Goal: Task Accomplishment & Management: Use online tool/utility

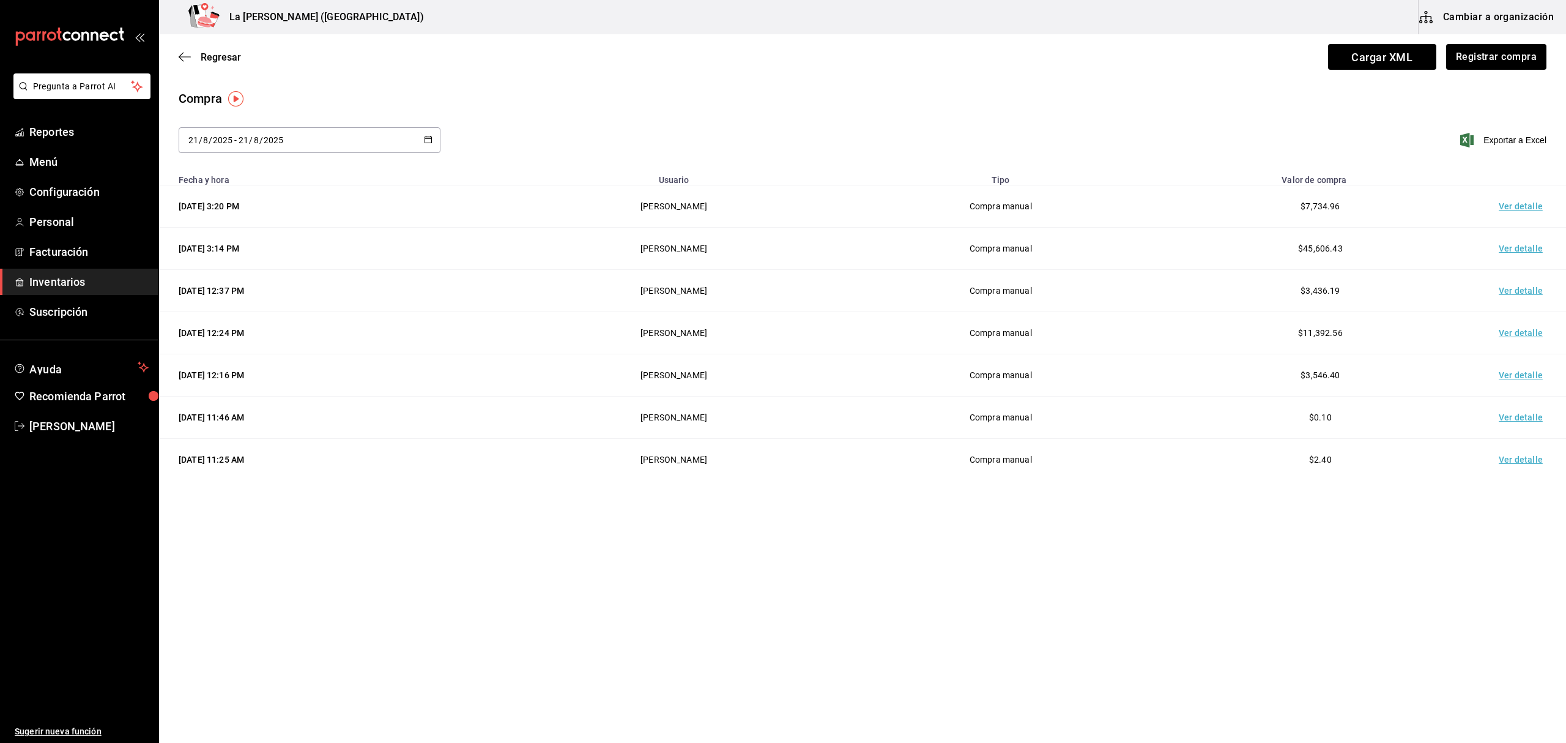
click at [95, 281] on span "Inventarios" at bounding box center [88, 281] width 119 height 17
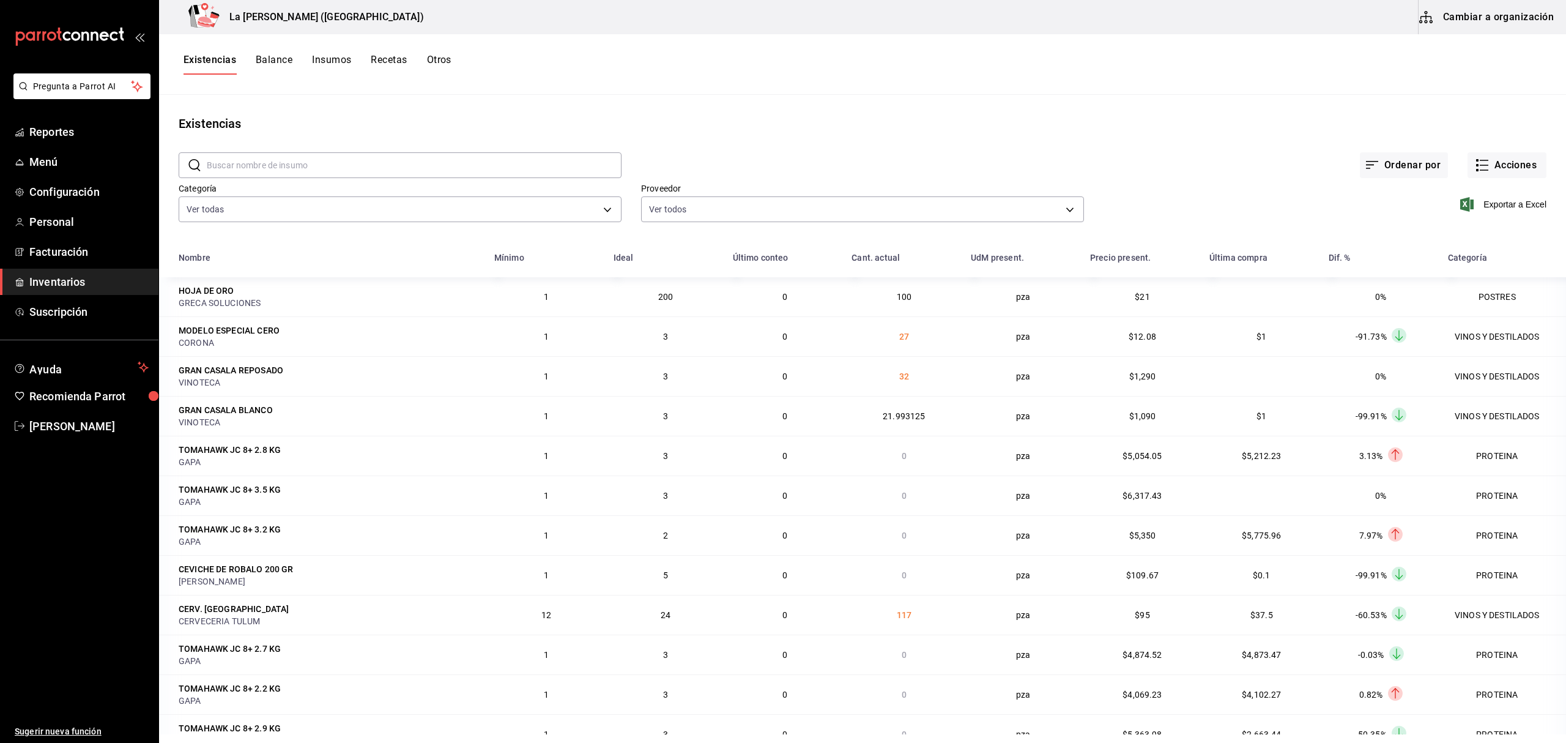
click at [460, 223] on div "Categoría Ver todas be0ce7a6-2660-4f84-b744-857dbbbd8cf4,a36e3bca-10a6-43db-a25…" at bounding box center [390, 194] width 463 height 62
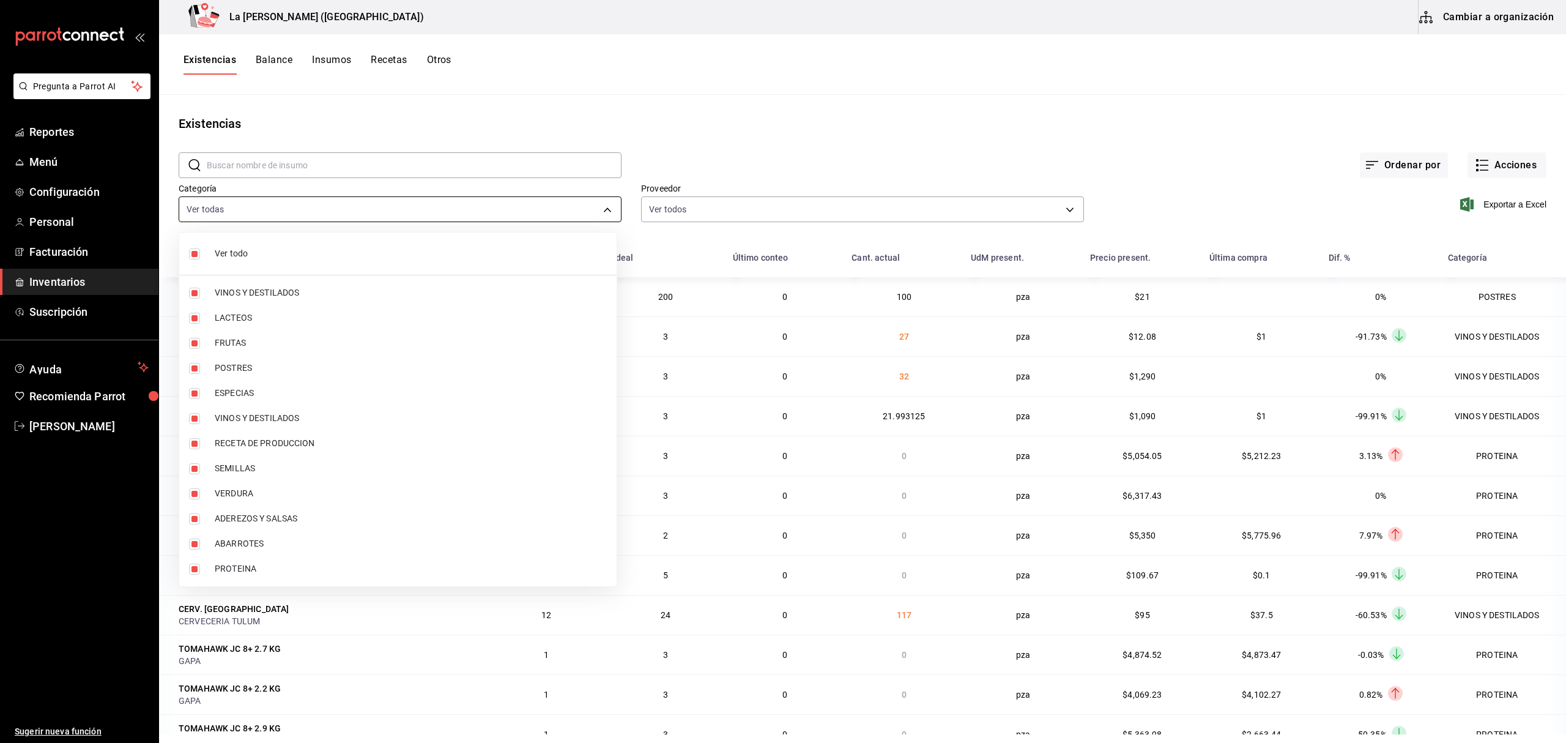
click at [466, 216] on body "Pregunta a Parrot AI Reportes Menú Configuración Personal Facturación Inventari…" at bounding box center [783, 367] width 1566 height 734
click at [236, 262] on li "Ver todo" at bounding box center [397, 253] width 437 height 32
checkbox input "false"
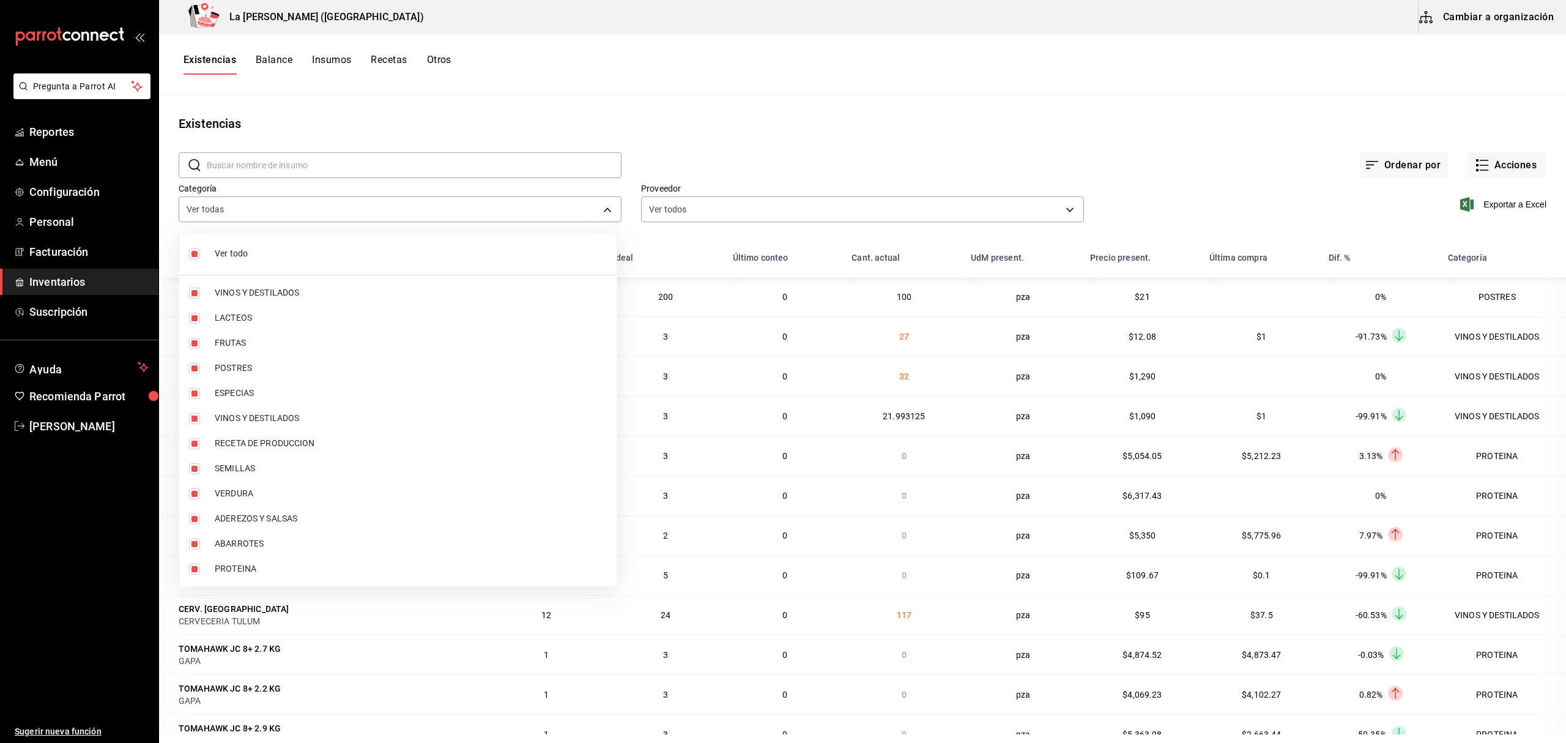
checkbox input "false"
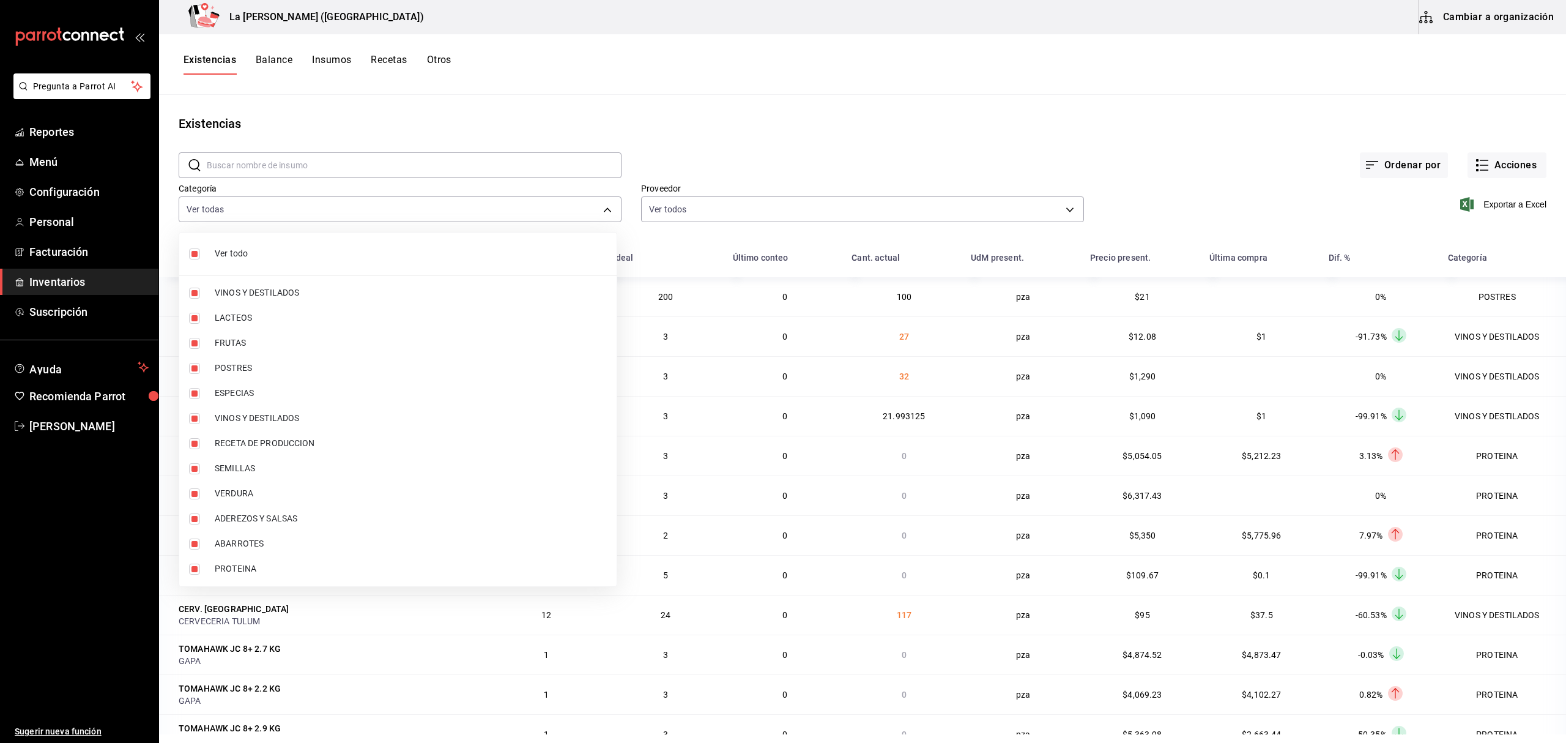
checkbox input "false"
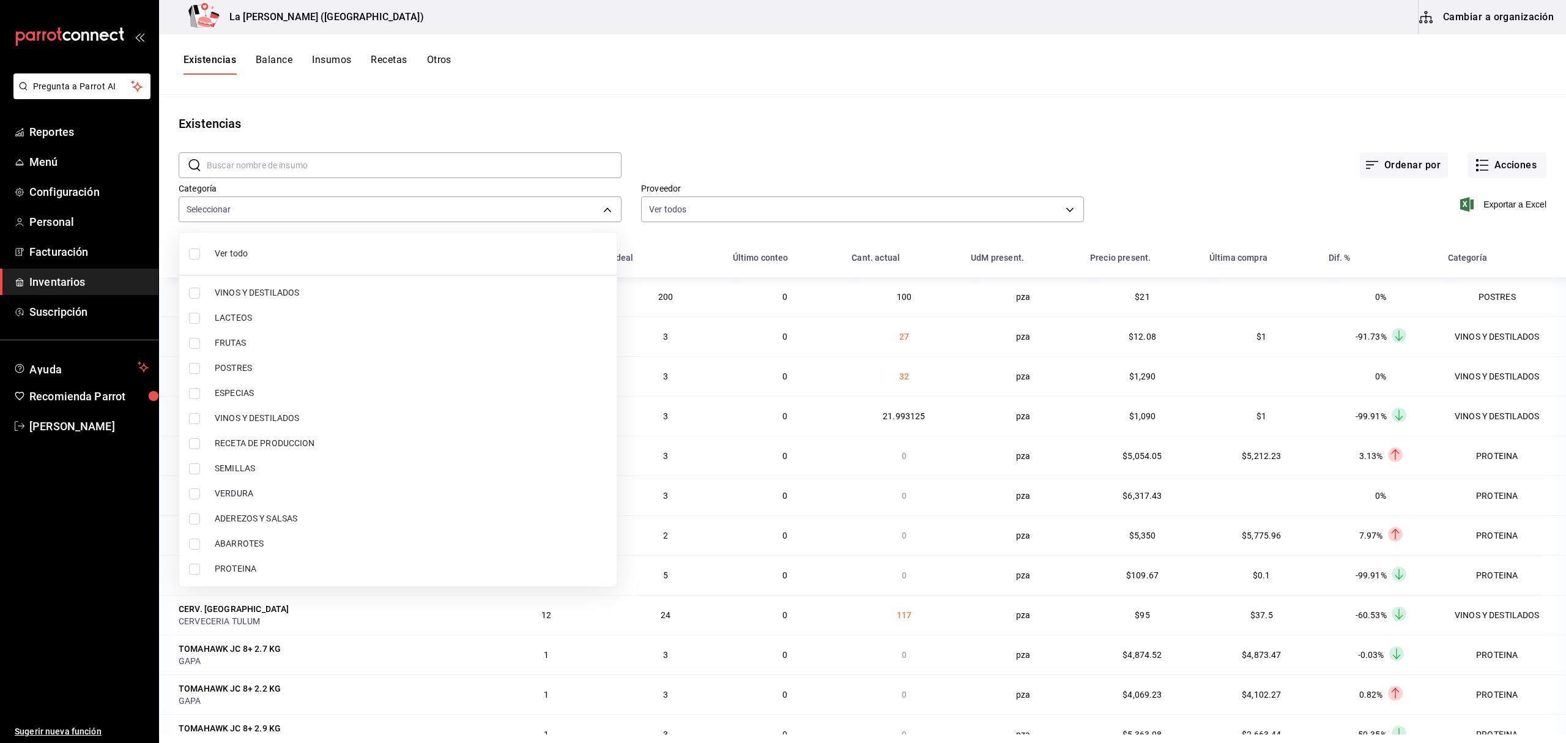
click at [196, 367] on input "checkbox" at bounding box center [194, 368] width 11 height 11
checkbox input "true"
type input "300b8f87-2b59-439f-b980-3e97300322fa"
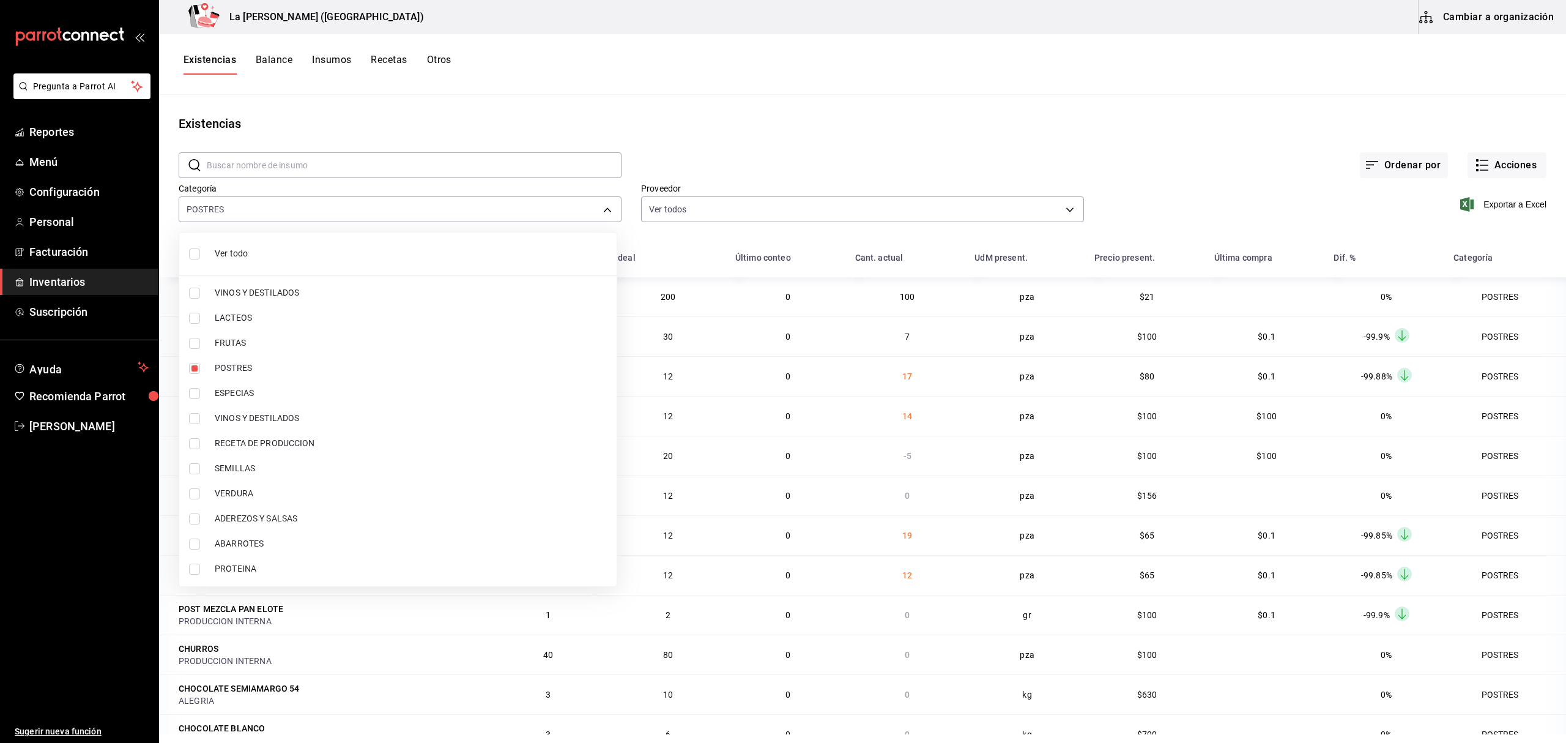
click at [199, 571] on input "checkbox" at bounding box center [194, 568] width 11 height 11
checkbox input "true"
type input "300b8f87-2b59-439f-b980-3e97300322fa,89020659-a685-42c8-84d5-b1543ef933a3"
click at [1209, 176] on div at bounding box center [783, 371] width 1566 height 743
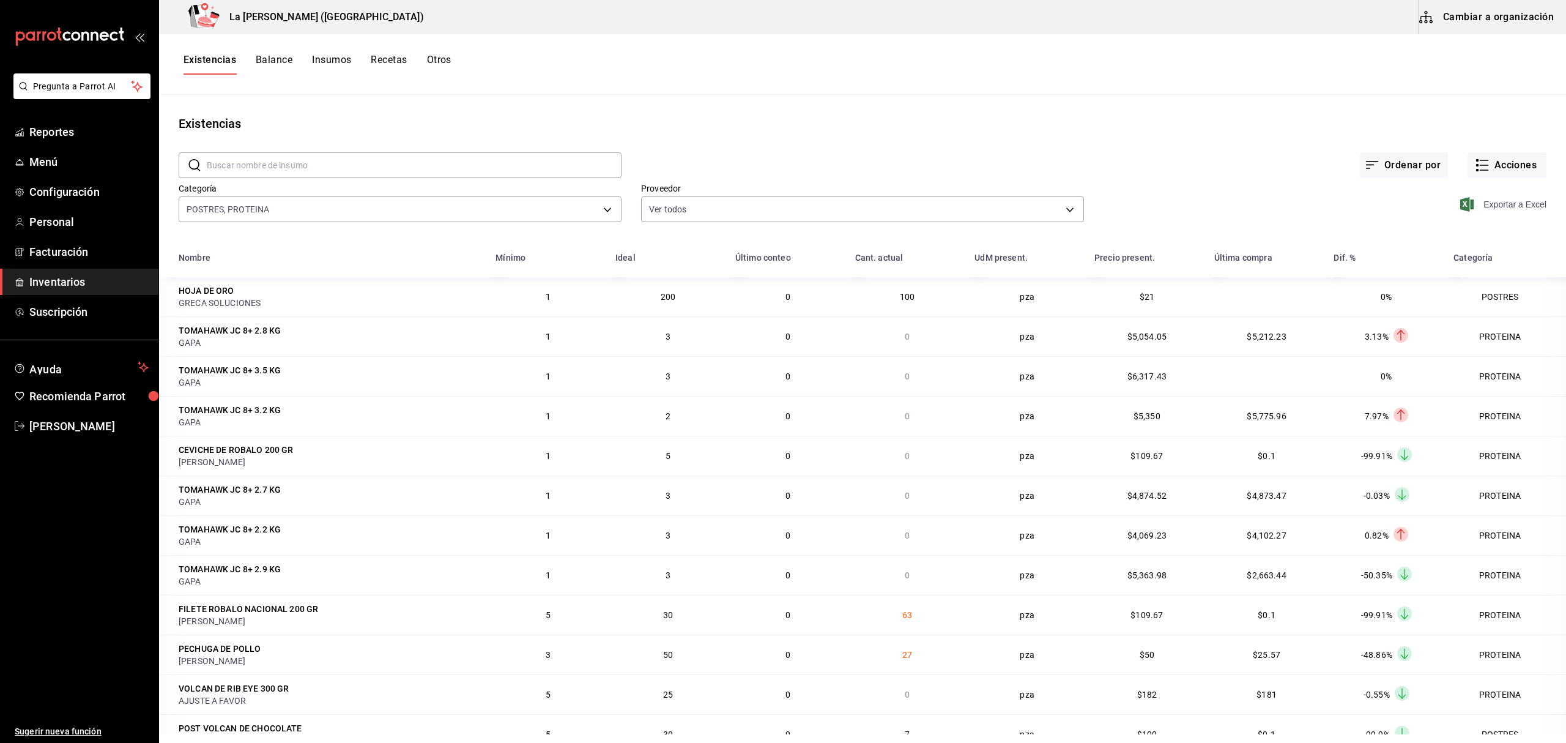
click at [1494, 206] on span "Exportar a Excel" at bounding box center [1505, 204] width 84 height 15
